Goal: Transaction & Acquisition: Purchase product/service

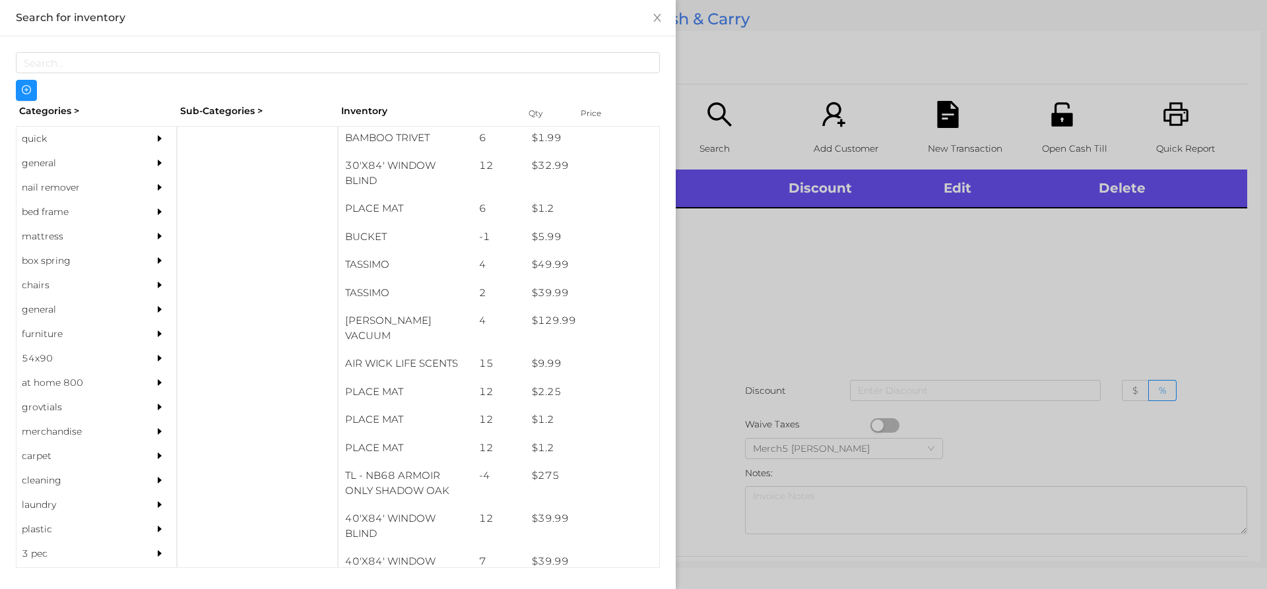
scroll to position [1486, 0]
click at [42, 164] on div "general" at bounding box center [77, 163] width 120 height 24
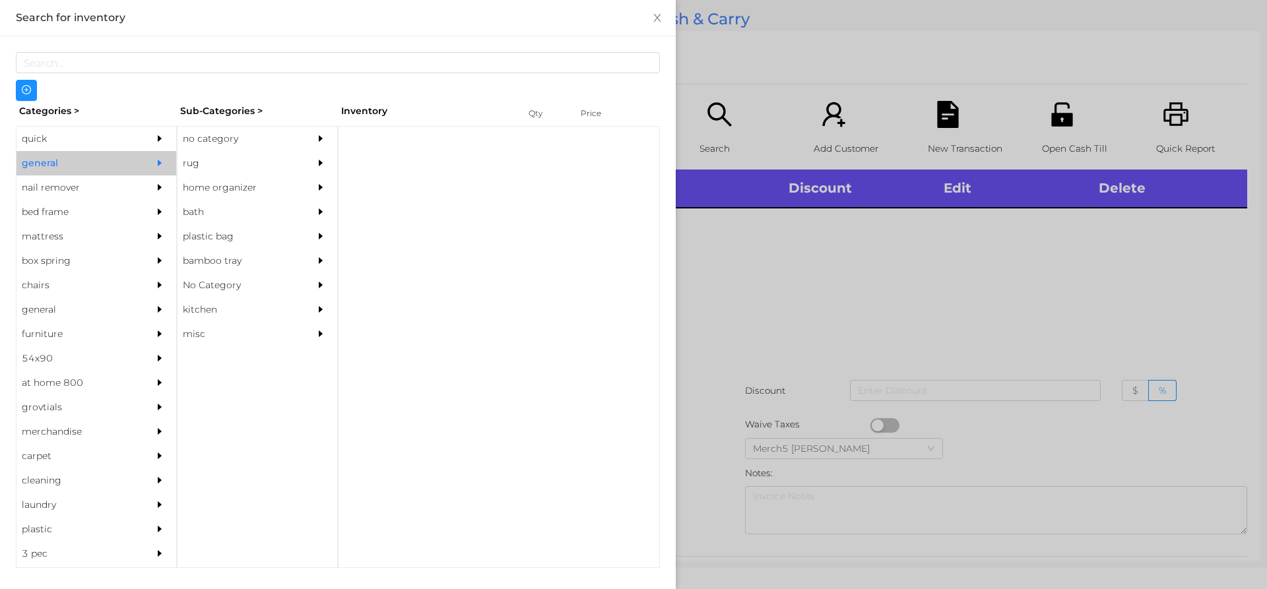
scroll to position [0, 0]
click at [197, 142] on div "no category" at bounding box center [238, 139] width 120 height 24
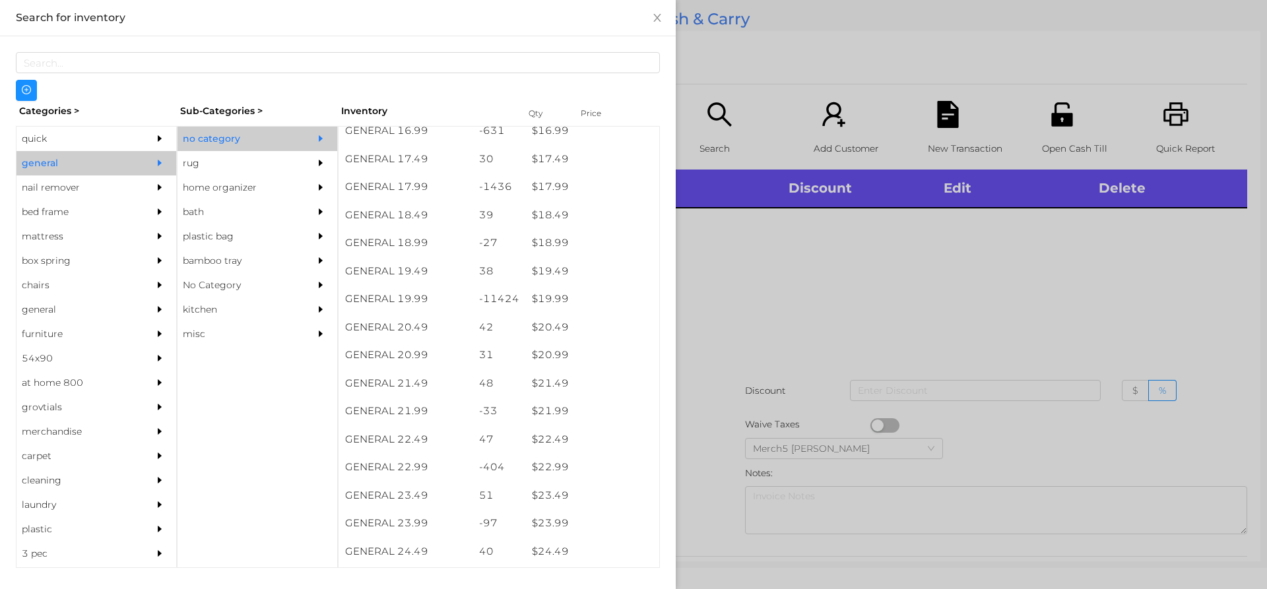
scroll to position [1265, 0]
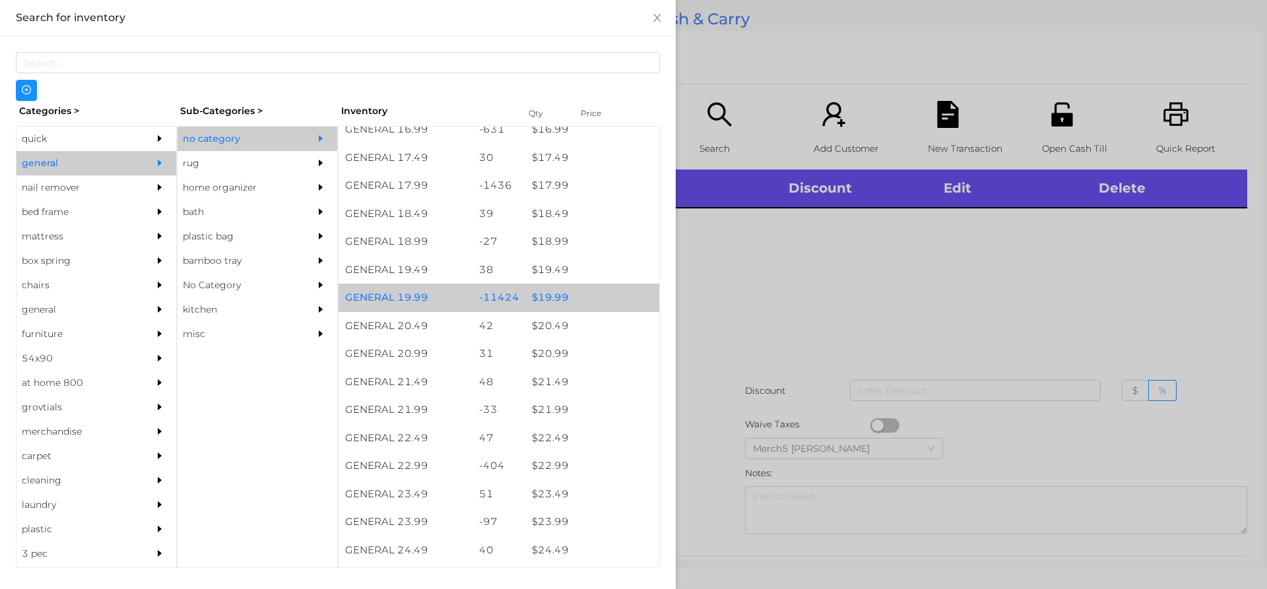
click at [546, 298] on div "$ 19.99" at bounding box center [592, 298] width 134 height 28
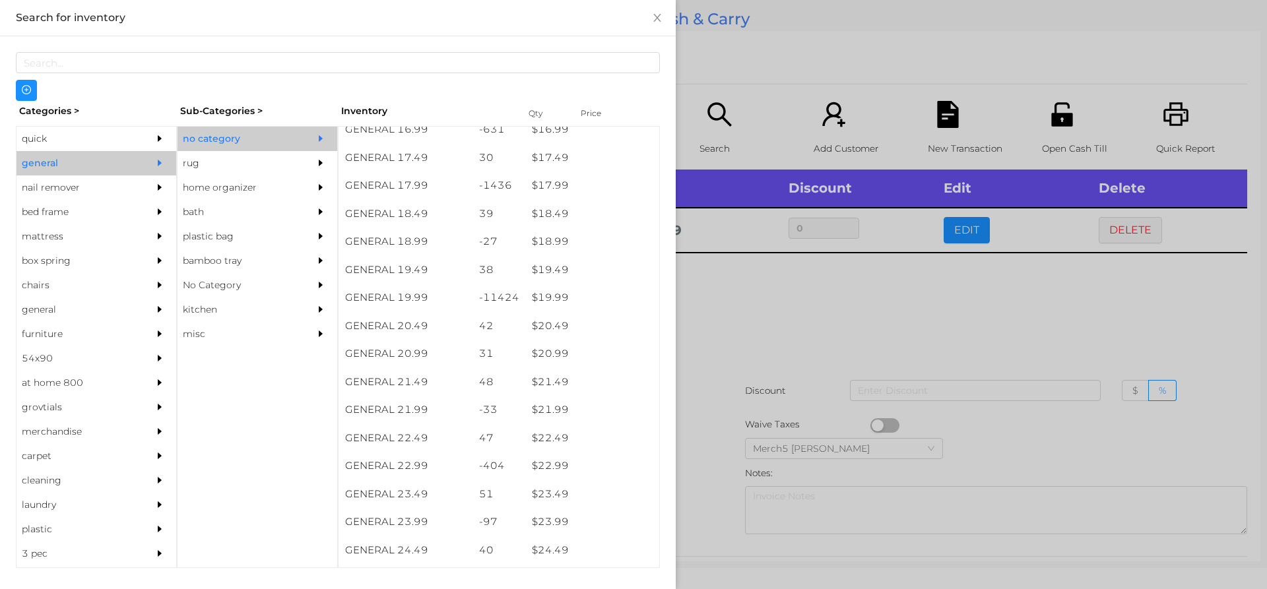
click at [718, 282] on div at bounding box center [633, 294] width 1267 height 589
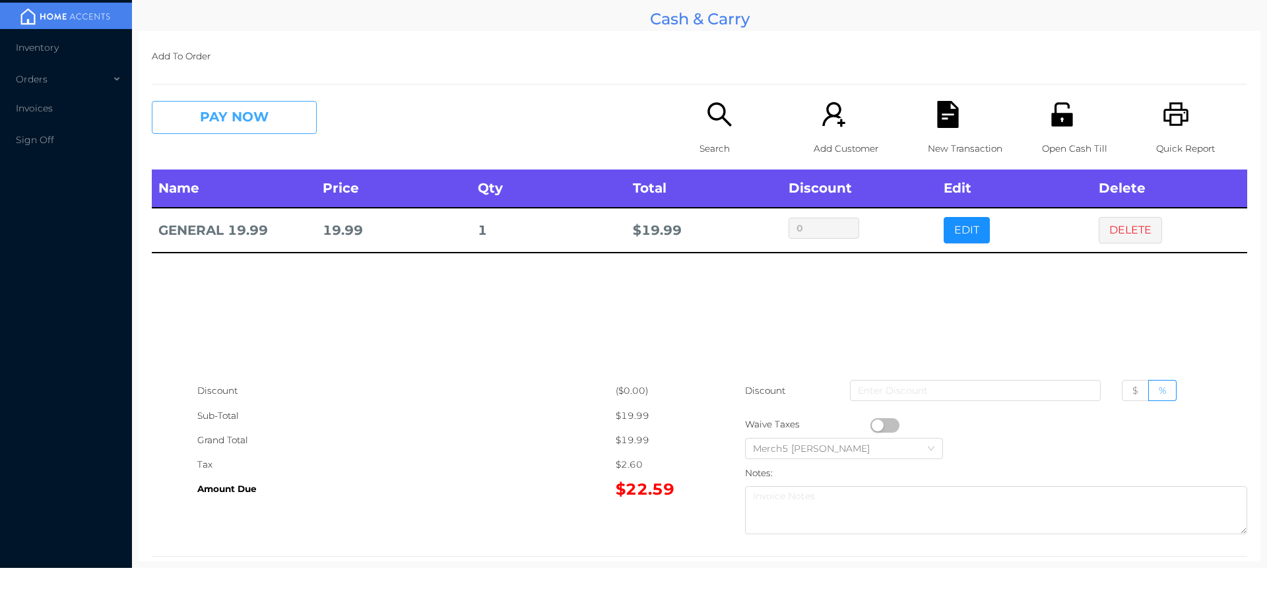
click at [249, 116] on button "PAY NOW" at bounding box center [234, 117] width 165 height 33
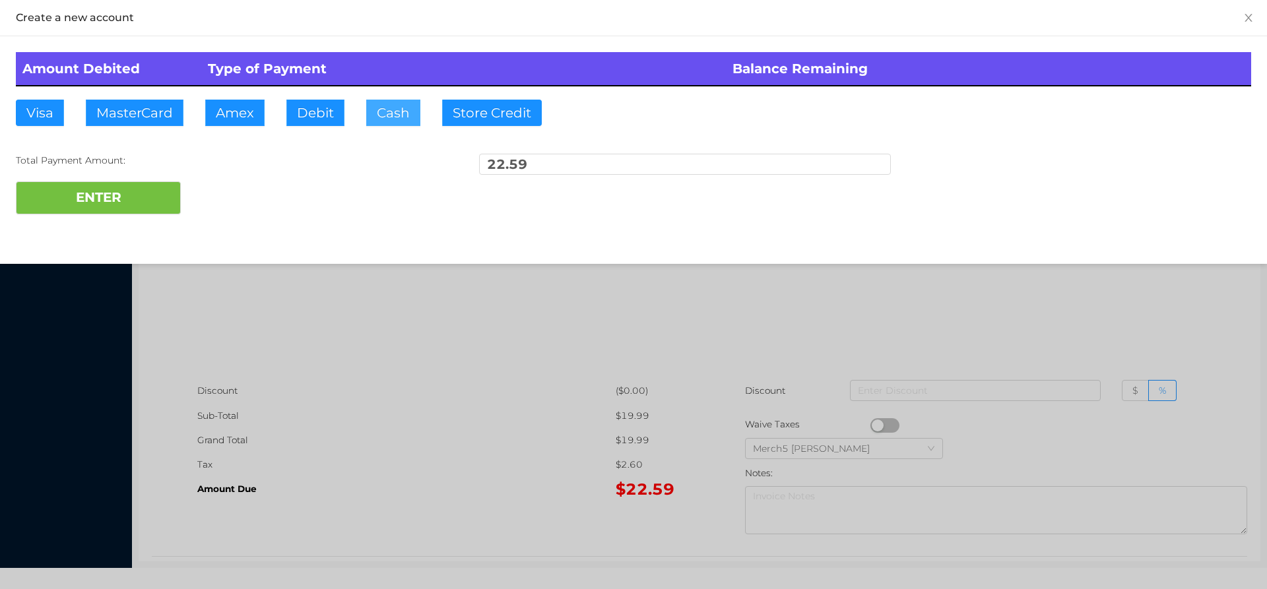
click at [406, 106] on button "Cash" at bounding box center [393, 113] width 54 height 26
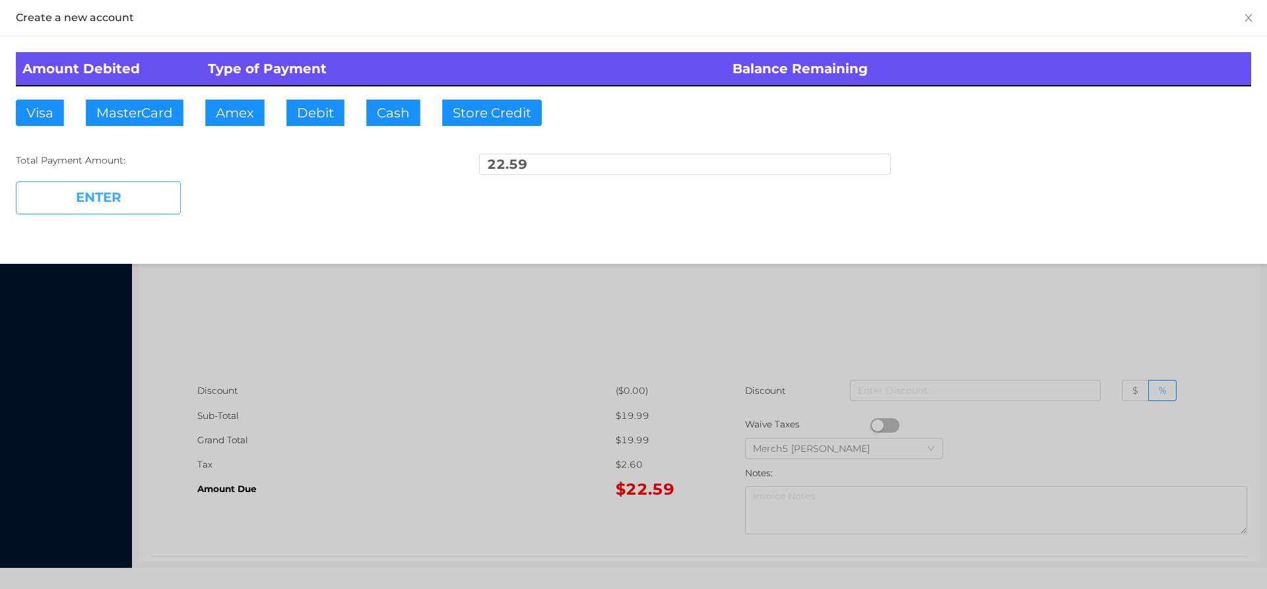
click at [137, 194] on button "ENTER" at bounding box center [98, 198] width 165 height 33
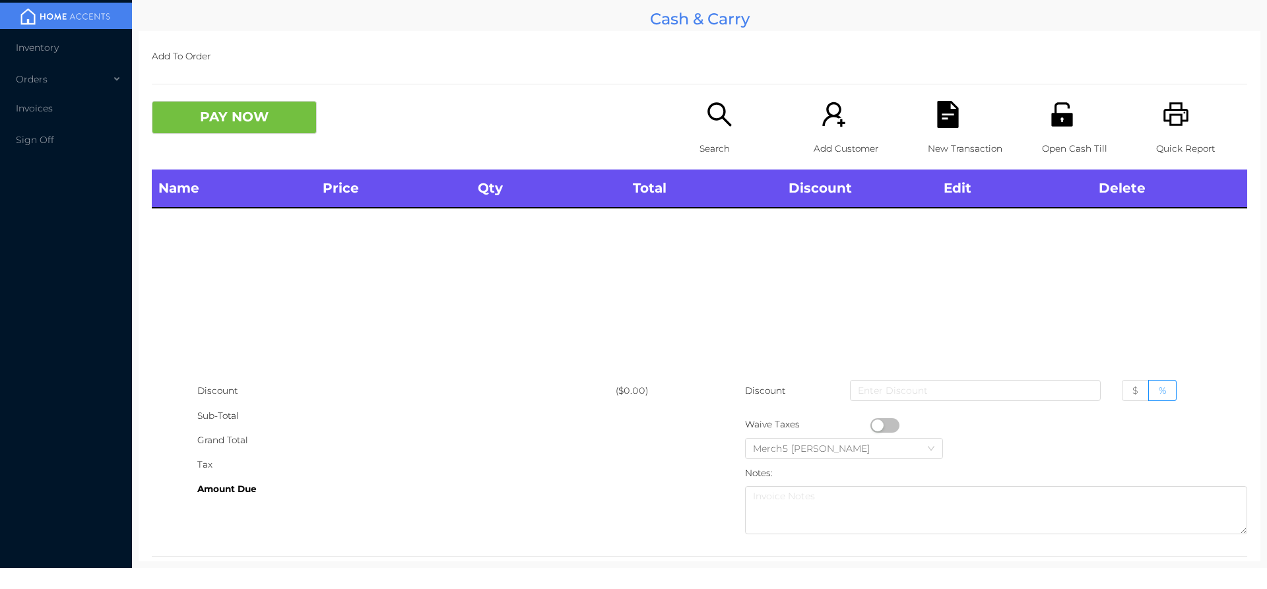
click at [729, 119] on div "Search" at bounding box center [745, 135] width 91 height 69
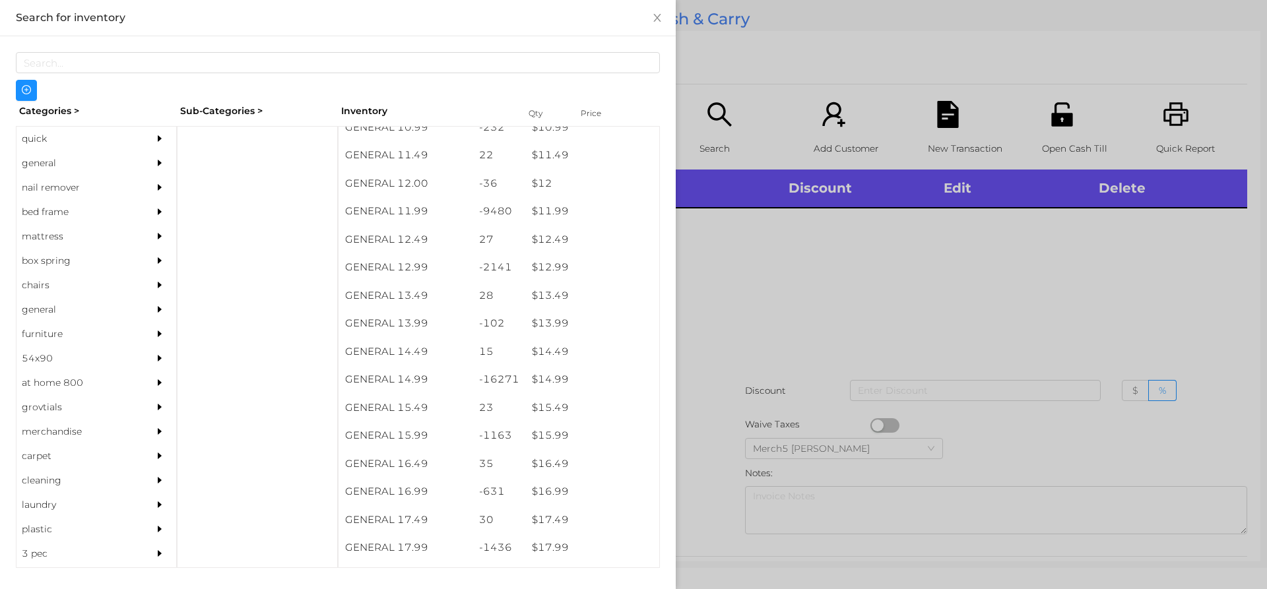
scroll to position [945, 0]
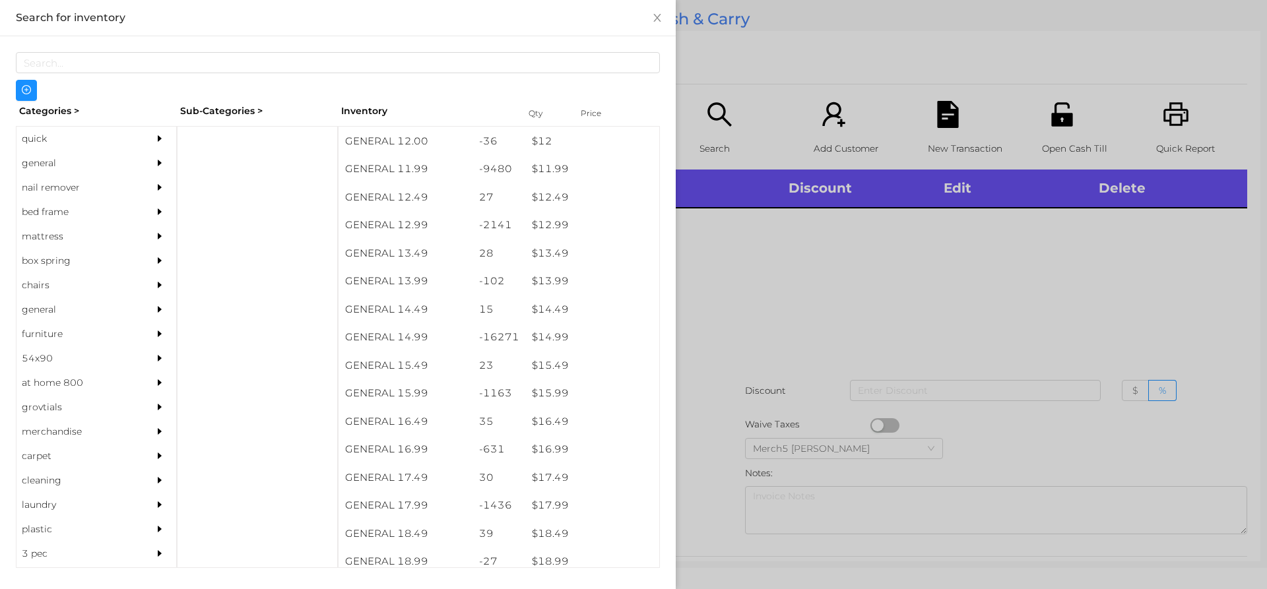
click at [545, 342] on div "$ 14.99" at bounding box center [592, 337] width 134 height 28
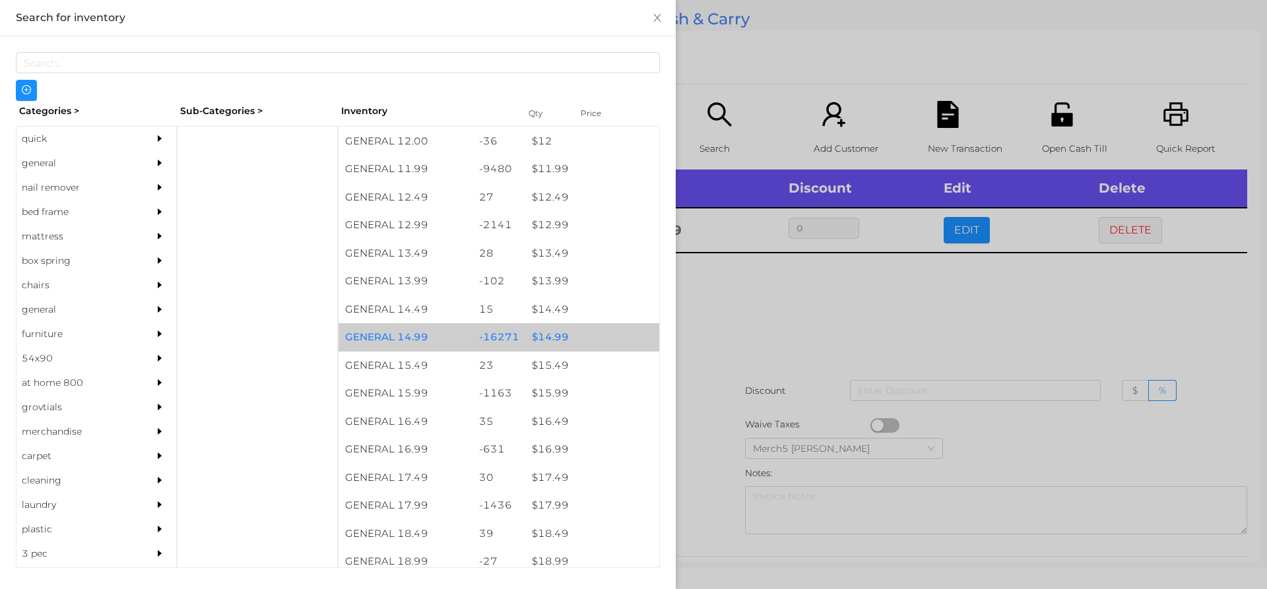
click at [545, 337] on div "$ 14.99" at bounding box center [592, 337] width 134 height 28
click at [739, 311] on div at bounding box center [633, 294] width 1267 height 589
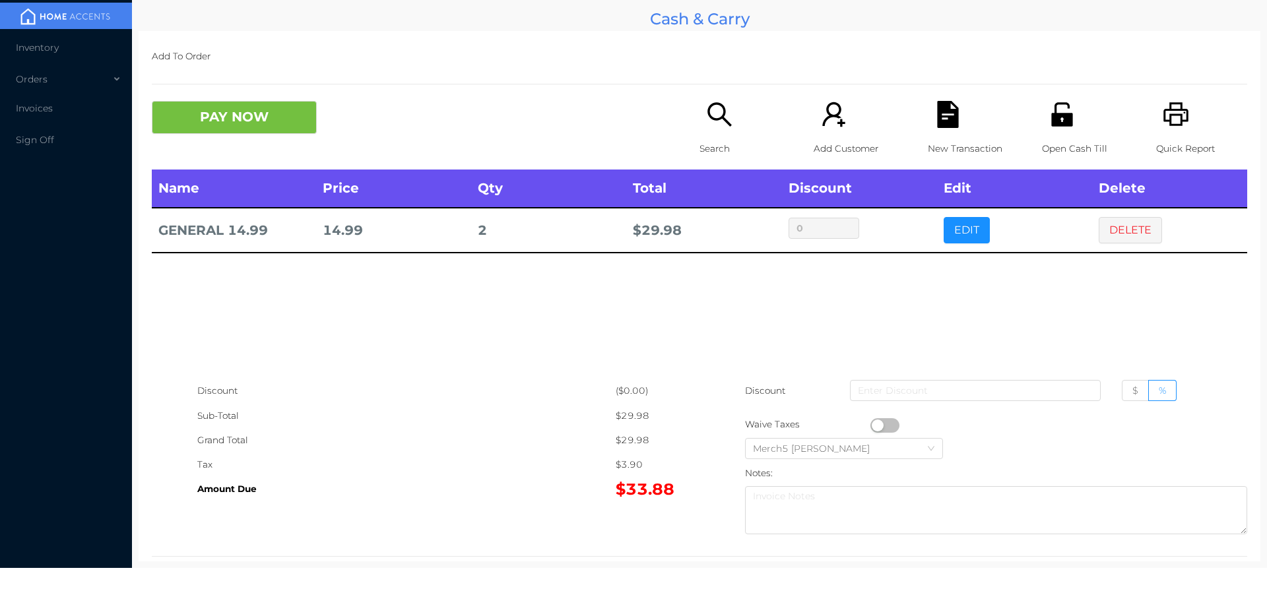
click at [720, 113] on icon "icon: search" at bounding box center [720, 114] width 24 height 24
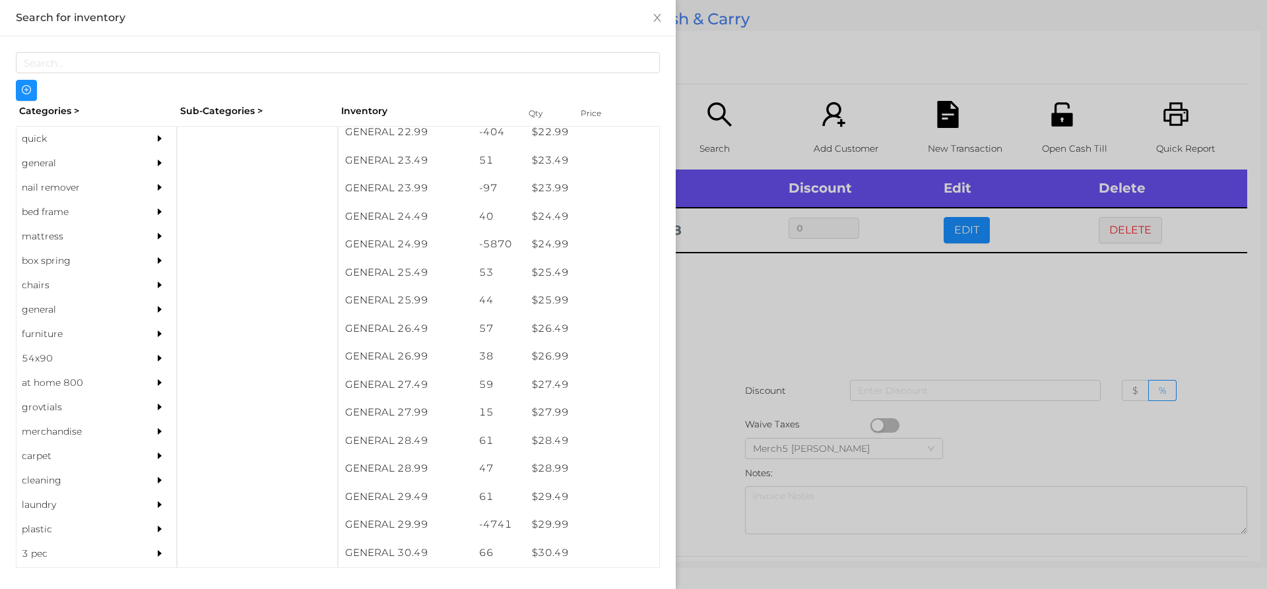
scroll to position [1600, 0]
click at [551, 527] on div "$ 29.99" at bounding box center [592, 524] width 134 height 28
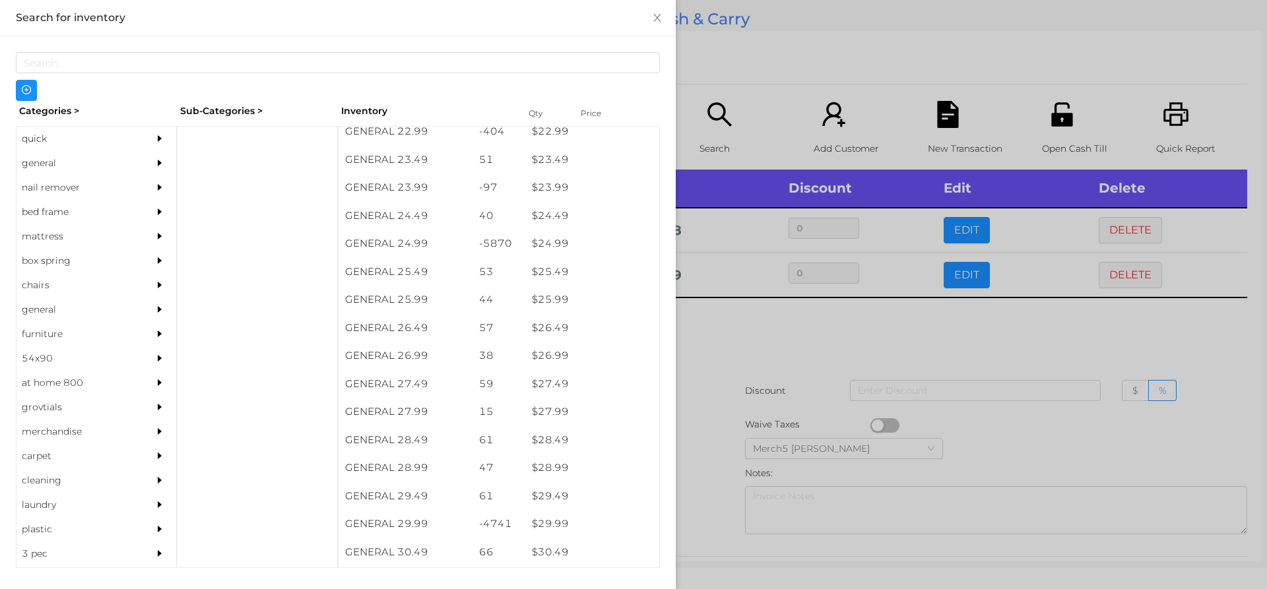
click at [719, 341] on div at bounding box center [633, 294] width 1267 height 589
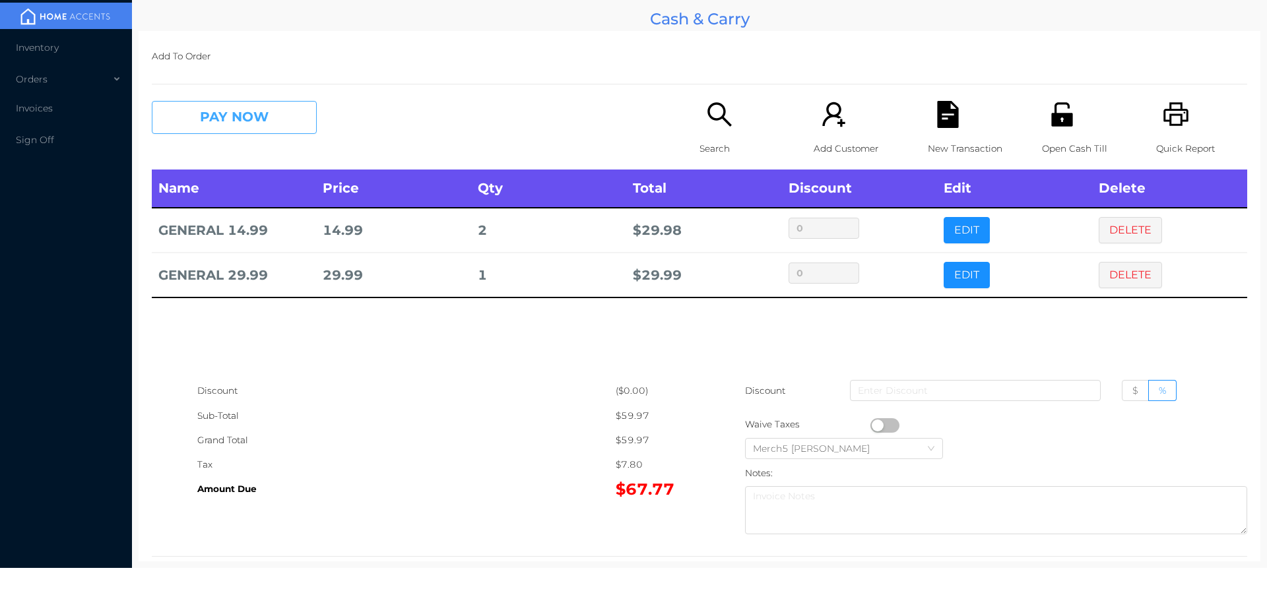
click at [303, 103] on button "PAY NOW" at bounding box center [234, 117] width 165 height 33
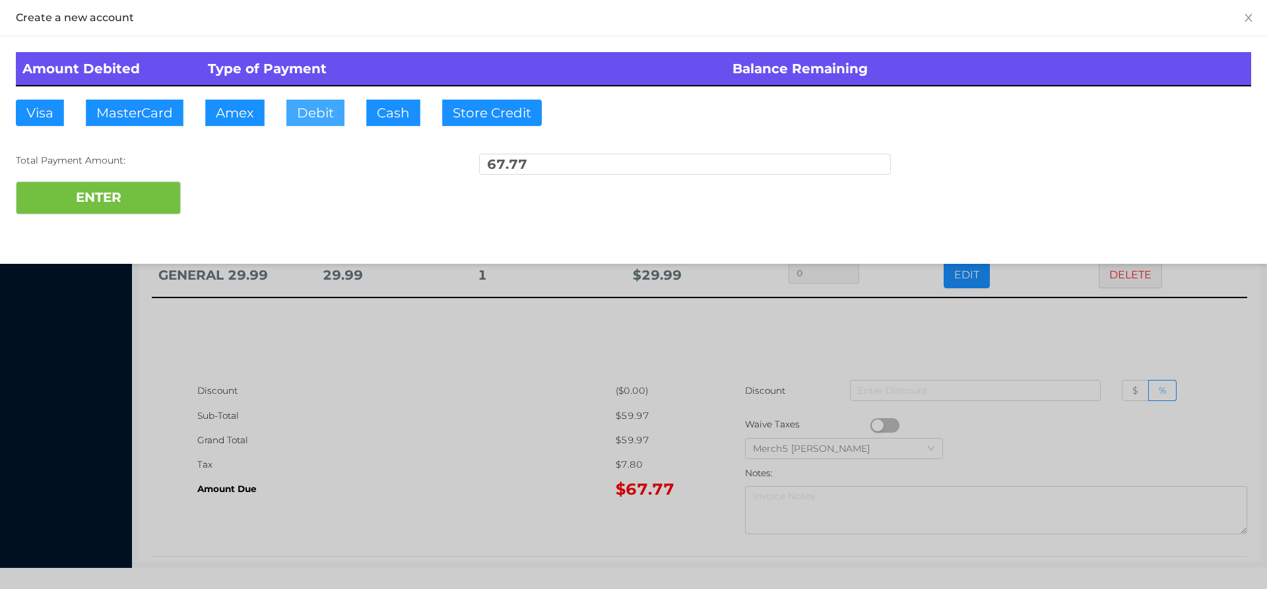
click at [287, 119] on button "Debit" at bounding box center [315, 113] width 58 height 26
click at [323, 108] on button "Debit" at bounding box center [315, 113] width 58 height 26
click at [388, 370] on div at bounding box center [633, 294] width 1267 height 589
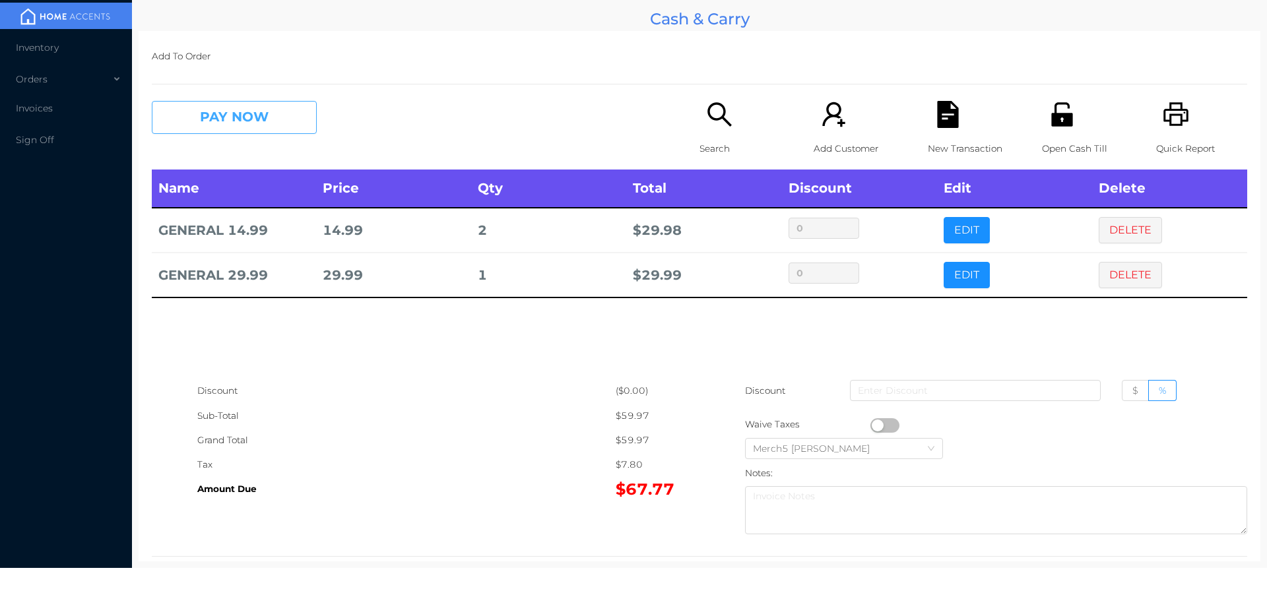
click at [275, 110] on button "PAY NOW" at bounding box center [234, 117] width 165 height 33
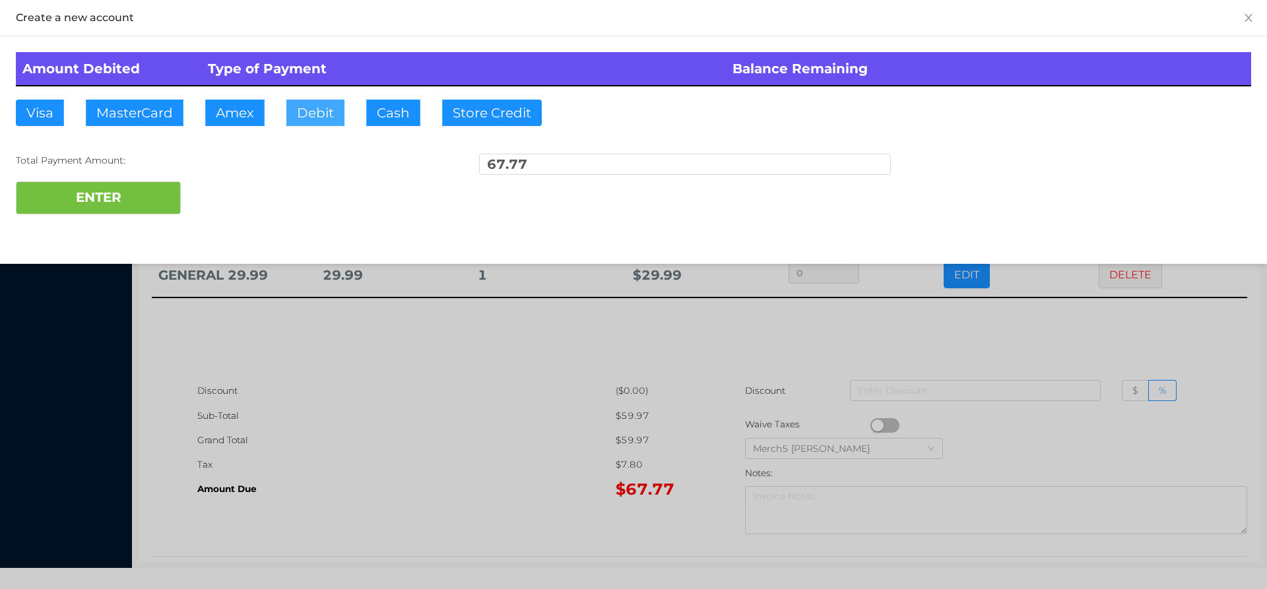
click at [315, 108] on button "Debit" at bounding box center [315, 113] width 58 height 26
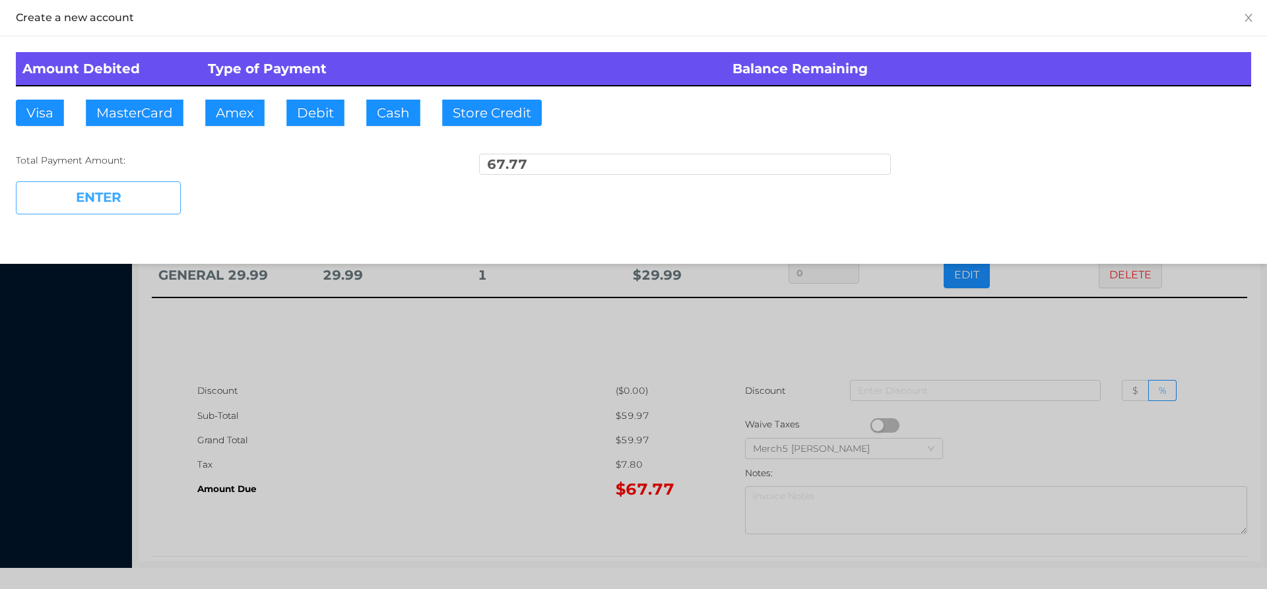
click at [129, 187] on button "ENTER" at bounding box center [98, 198] width 165 height 33
